Goal: Transaction & Acquisition: Purchase product/service

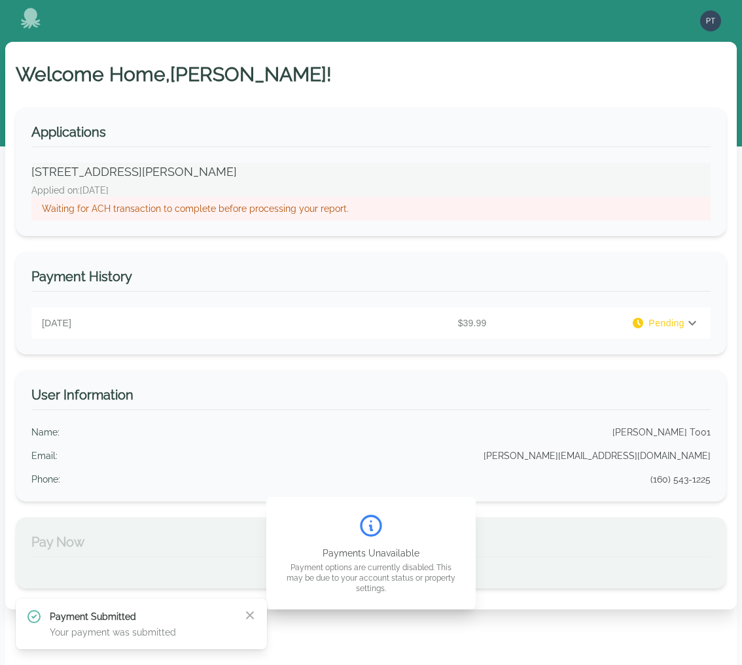
click at [239, 212] on p "Waiting for ACH transaction to complete before processing your report." at bounding box center [371, 208] width 658 height 13
click at [678, 323] on span "Pending" at bounding box center [666, 323] width 36 height 13
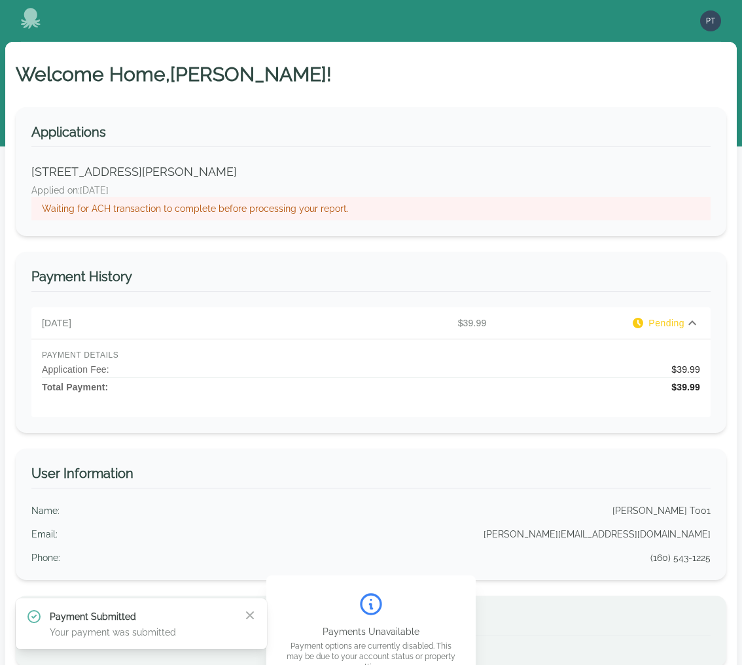
click at [285, 92] on div "Welcome Home, PAUL ! Applications 1681 Richardson Road, Merritt Island, FL 3295…" at bounding box center [370, 365] width 731 height 646
click at [710, 18] on img "button" at bounding box center [710, 20] width 21 height 21
click at [622, 71] on button "Sign out" at bounding box center [658, 72] width 126 height 24
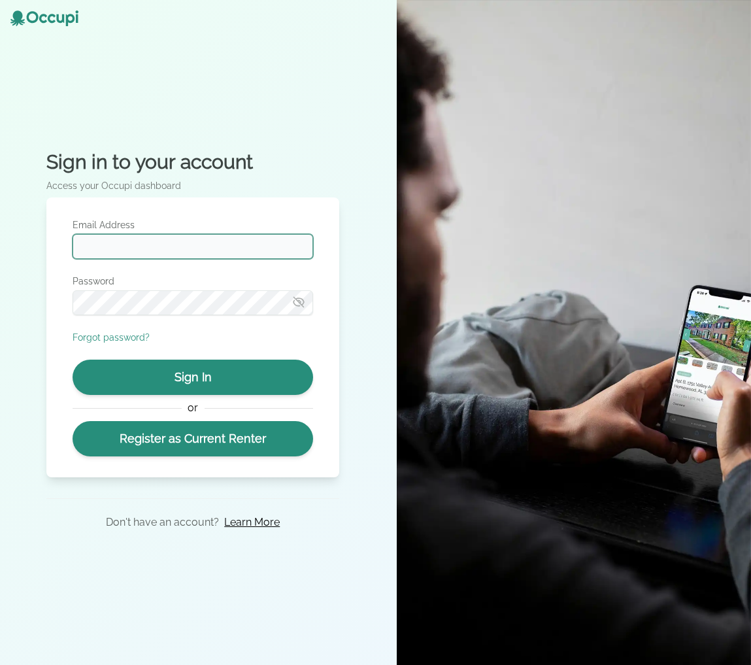
click at [179, 239] on input "Email Address" at bounding box center [193, 246] width 241 height 25
type input "**********"
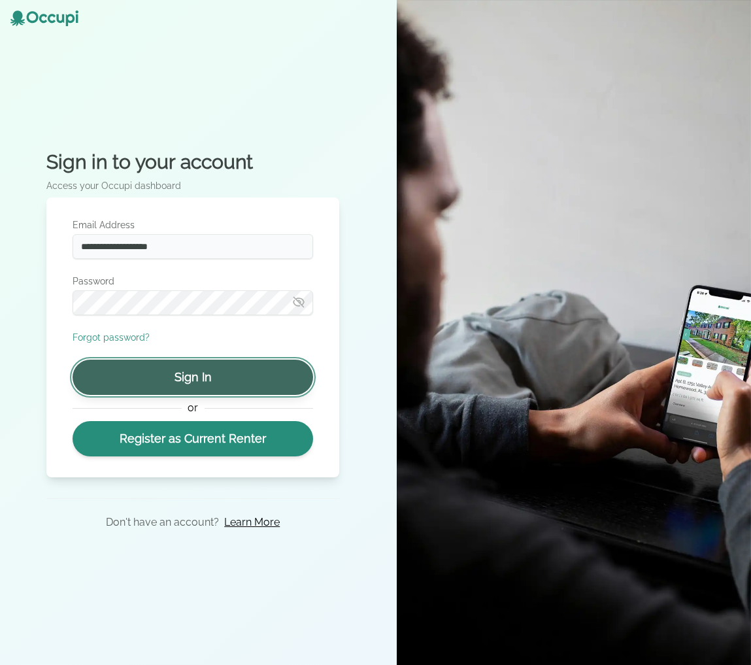
click at [188, 373] on button "Sign In" at bounding box center [193, 377] width 241 height 35
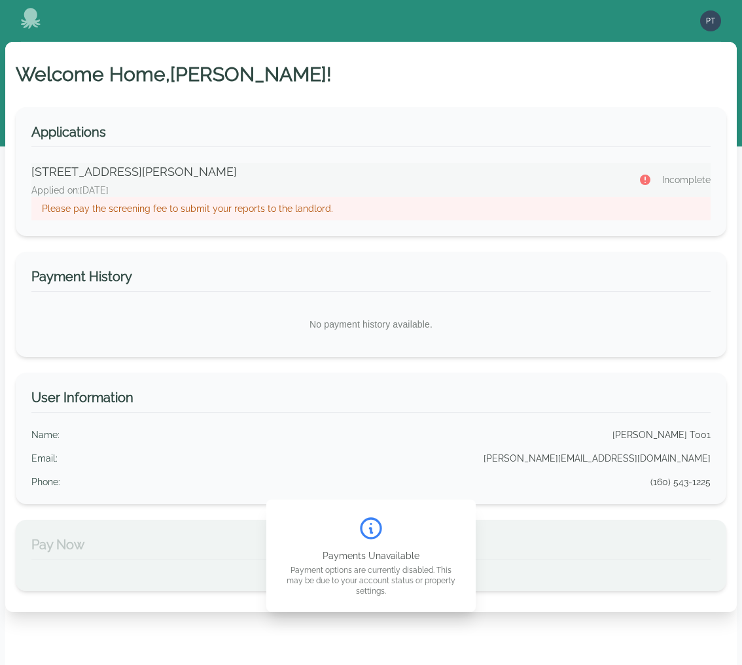
click at [279, 203] on p "Please pay the screening fee to submit your reports to the landlord." at bounding box center [371, 208] width 658 height 13
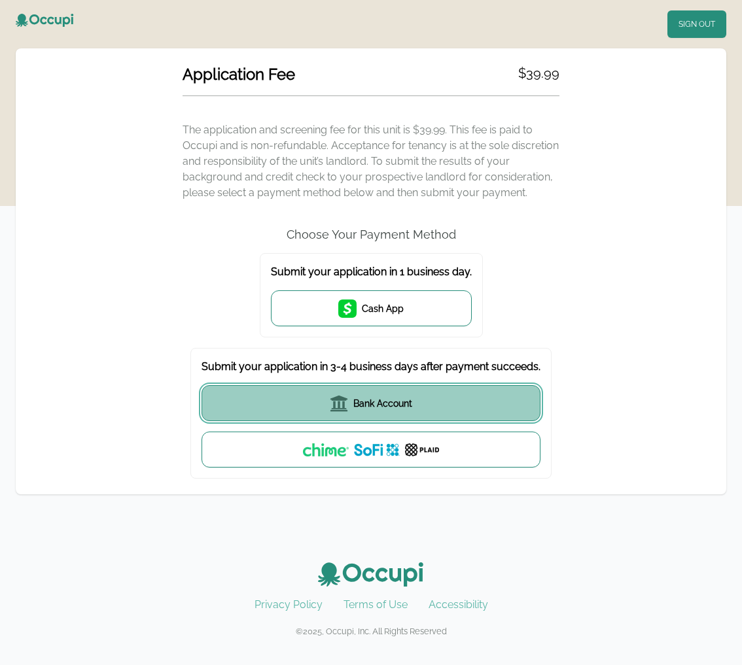
click at [398, 404] on span "Bank Account" at bounding box center [382, 403] width 59 height 13
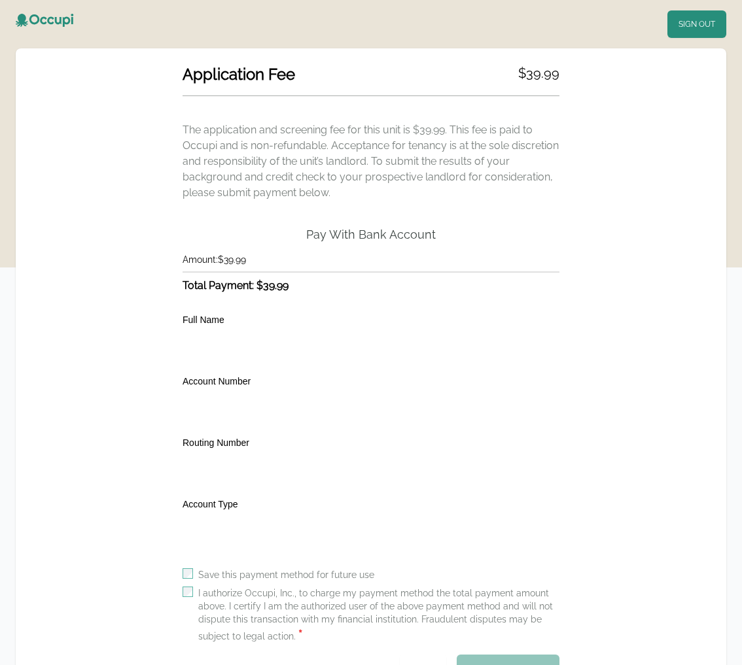
click at [227, 596] on label "I authorize Occupi, Inc., to charge my payment method the total payment amount …" at bounding box center [378, 616] width 361 height 58
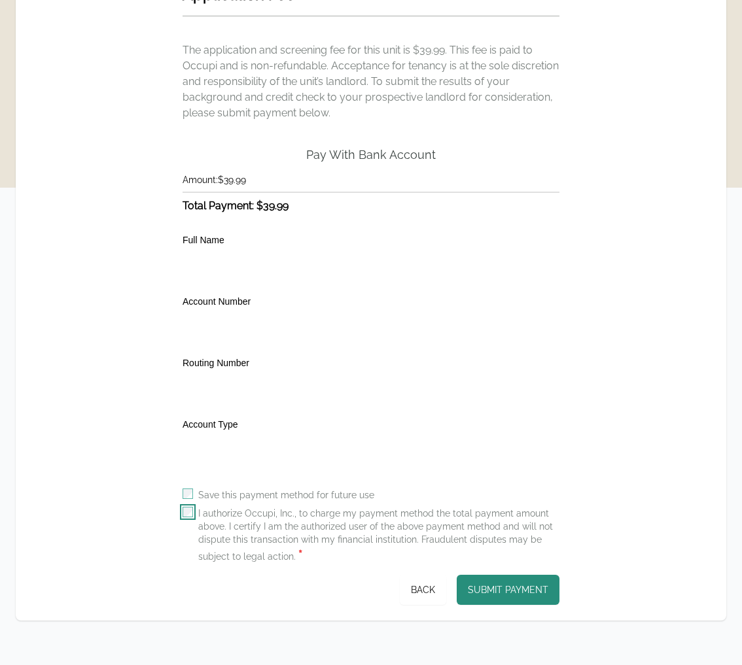
scroll to position [133, 0]
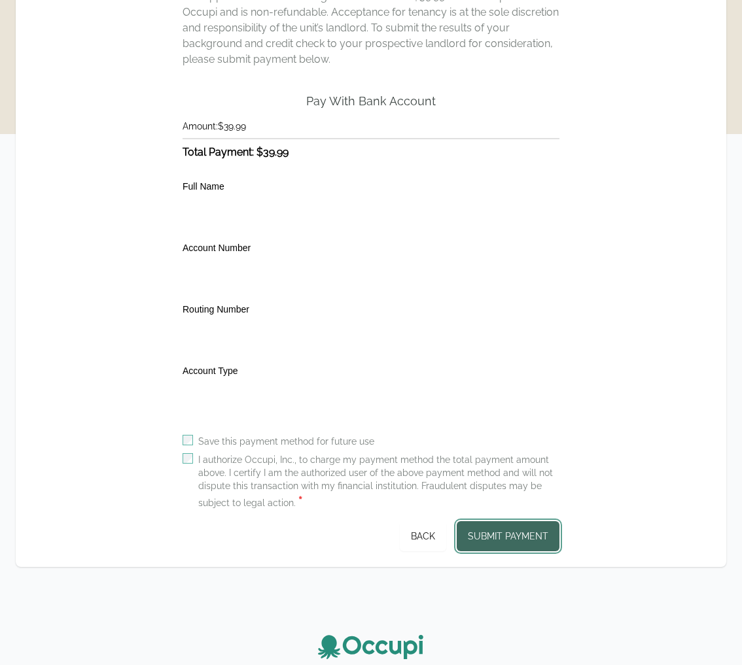
click at [481, 543] on button "Submit Payment" at bounding box center [507, 536] width 103 height 30
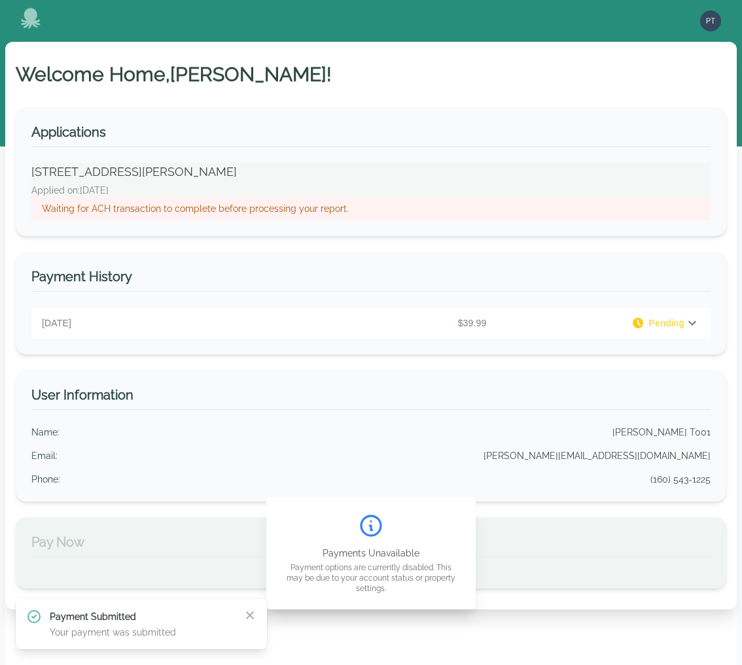
click at [266, 210] on p "Waiting for ACH transaction to complete before processing your report." at bounding box center [371, 208] width 658 height 13
click at [343, 210] on p "Waiting for ACH transaction to complete before processing your report." at bounding box center [371, 208] width 658 height 13
click at [250, 613] on icon "button" at bounding box center [249, 615] width 13 height 13
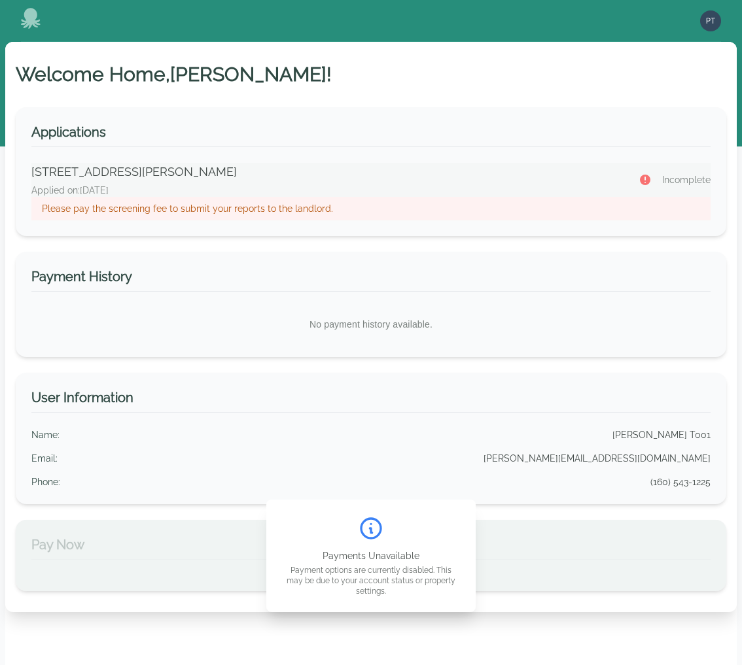
click at [213, 211] on p "Please pay the screening fee to submit your reports to the landlord." at bounding box center [371, 208] width 658 height 13
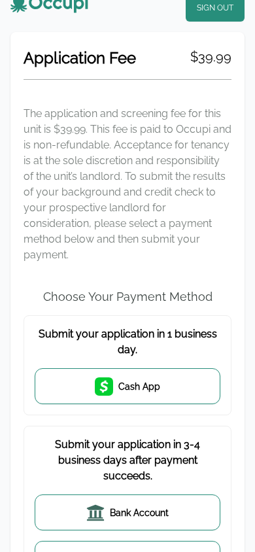
scroll to position [158, 0]
